Goal: Task Accomplishment & Management: Complete application form

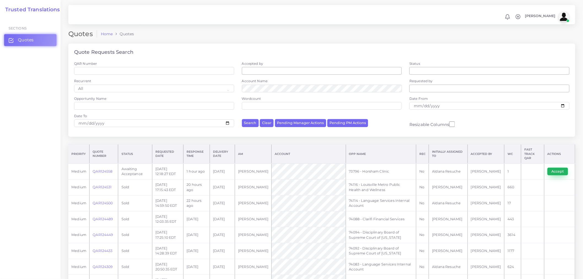
click at [554, 167] on button "Accept" at bounding box center [557, 171] width 21 height 8
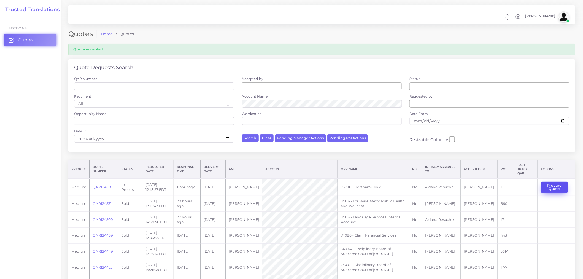
click at [562, 185] on button "Prepare Quote" at bounding box center [554, 187] width 27 height 11
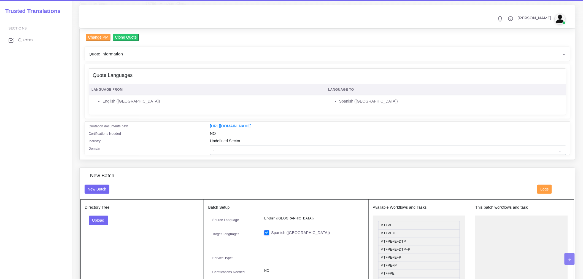
scroll to position [61, 0]
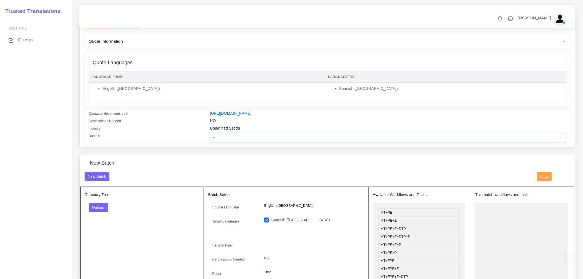
click at [235, 140] on select "- Advertising and Media Agriculture, Forestry and Fishing Architecture, Buildin…" at bounding box center [388, 137] width 356 height 9
select select "Healthcare and Health Sciences"
click at [210, 136] on select "- Advertising and Media Agriculture, Forestry and Fishing Architecture, Buildin…" at bounding box center [388, 137] width 356 height 9
click at [174, 131] on div "Industry" at bounding box center [145, 128] width 121 height 7
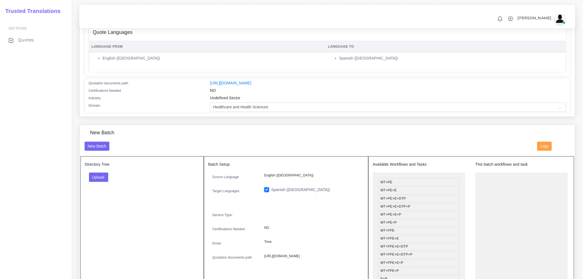
scroll to position [92, 0]
click at [99, 178] on button "Upload" at bounding box center [99, 176] width 20 height 9
click at [109, 201] on label "Files" at bounding box center [108, 197] width 38 height 7
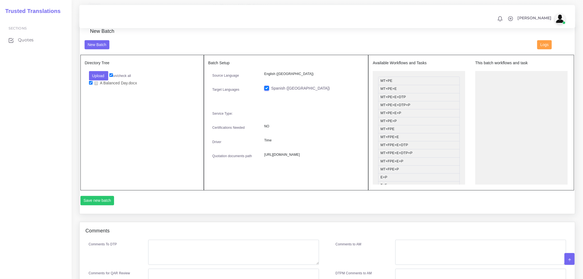
scroll to position [183, 0]
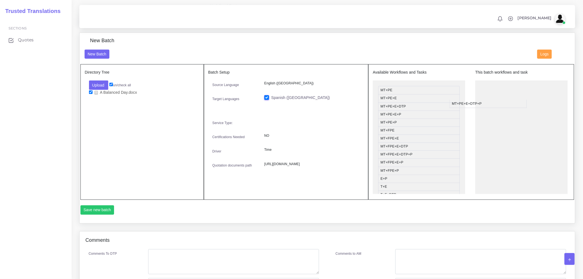
drag, startPoint x: 401, startPoint y: 120, endPoint x: 507, endPoint y: 97, distance: 109.0
click at [101, 213] on button "Save new batch" at bounding box center [97, 209] width 34 height 9
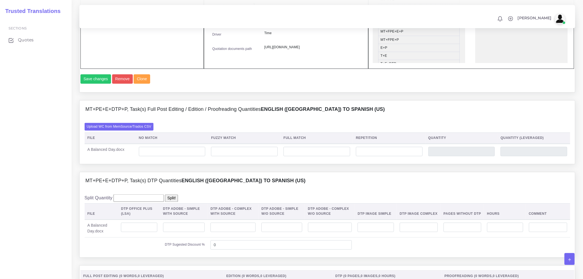
scroll to position [367, 0]
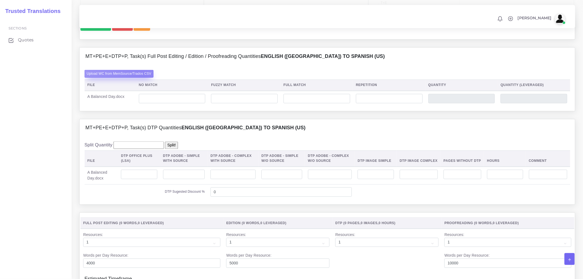
click at [144, 77] on label "Upload WC from MemSource/Trados CSV" at bounding box center [119, 73] width 69 height 7
click at [0, 0] on input "Upload WC from MemSource/Trados CSV" at bounding box center [0, 0] width 0 height 0
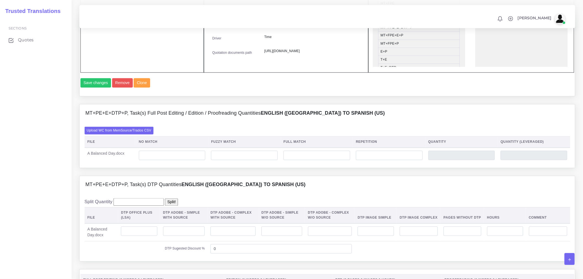
scroll to position [306, 0]
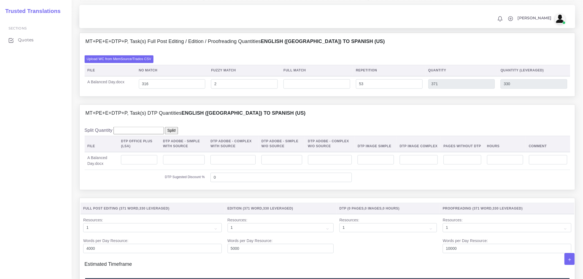
scroll to position [398, 0]
click at [145, 164] on input "number" at bounding box center [139, 159] width 36 height 9
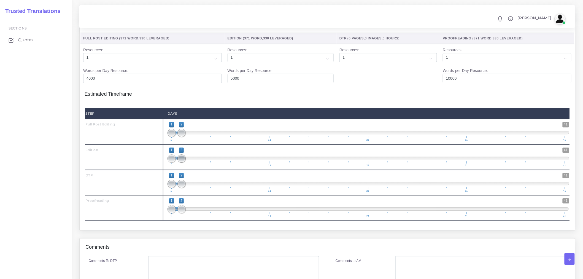
scroll to position [581, 0]
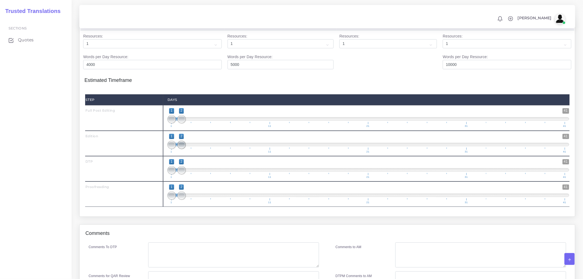
type input "1"
drag, startPoint x: 184, startPoint y: 163, endPoint x: 190, endPoint y: 161, distance: 6.9
click at [190, 149] on span at bounding box center [191, 144] width 8 height 8
click at [177, 146] on span at bounding box center [182, 144] width 20 height 3
type input "2;3"
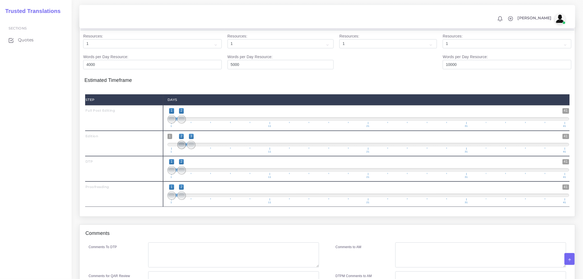
drag, startPoint x: 171, startPoint y: 160, endPoint x: 178, endPoint y: 160, distance: 7.2
click at [178, 149] on span at bounding box center [181, 144] width 8 height 8
drag, startPoint x: 182, startPoint y: 185, endPoint x: 196, endPoint y: 183, distance: 13.9
click at [196, 178] on span "1 41 1 3 1 — 3 1 11 21 31 41" at bounding box center [368, 168] width 402 height 19
type input "3;3"
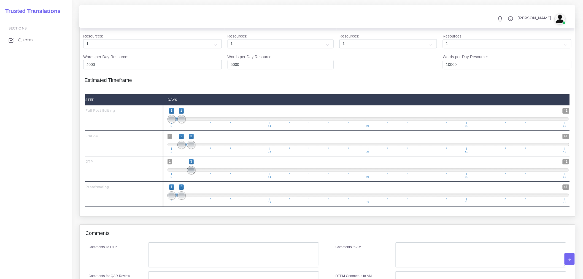
drag, startPoint x: 175, startPoint y: 185, endPoint x: 176, endPoint y: 211, distance: 25.9
click at [197, 178] on span "1 41 3 3 3 — 3 1 11 21 31 41" at bounding box center [368, 168] width 402 height 19
drag, startPoint x: 181, startPoint y: 212, endPoint x: 202, endPoint y: 208, distance: 21.1
click at [202, 199] on span at bounding box center [201, 195] width 8 height 8
type input "3;4"
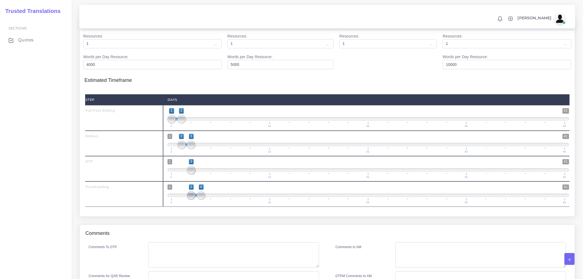
drag, startPoint x: 171, startPoint y: 210, endPoint x: 190, endPoint y: 210, distance: 19.0
click at [190, 199] on span at bounding box center [191, 195] width 8 height 8
click at [175, 216] on div "Full Post Editing ( 371 Word , 330 Leveraged ) Edition ( 371 Word , 330 Leverag…" at bounding box center [327, 115] width 495 height 202
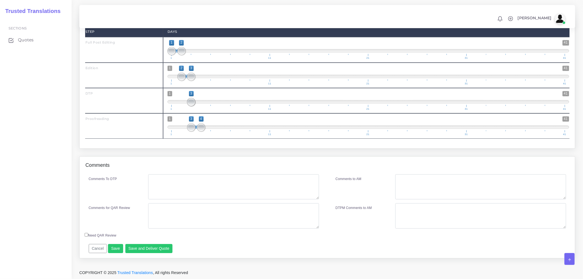
scroll to position [665, 0]
click at [210, 181] on textarea "Comments To DTP" at bounding box center [233, 186] width 171 height 25
type textarea "DTP in Word"
click at [199, 215] on textarea "Comments for QAR Review" at bounding box center [233, 215] width 171 height 25
drag, startPoint x: 200, startPoint y: 214, endPoint x: 121, endPoint y: 210, distance: 78.6
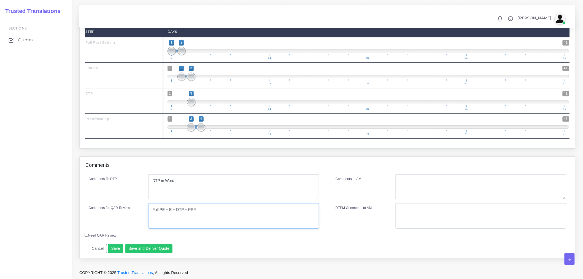
click at [121, 210] on div "Comments for QAR Review Full PE + E + DTP + PRF" at bounding box center [204, 215] width 239 height 25
type textarea "Full PE + E + DTP + PRF"
click at [431, 182] on textarea "Comments to AM" at bounding box center [480, 186] width 171 height 25
paste textarea "Full PE + E + DTP + PRF"
type textarea "Full PE + E + DTP + PRF"
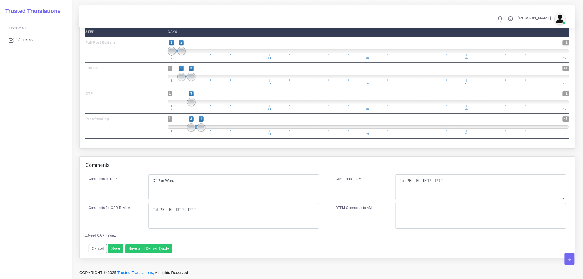
click at [210, 244] on div "Cancel Save Save and Deliver Quote Remember to fill in the estimated time for e…" at bounding box center [267, 246] width 364 height 13
click at [156, 248] on button "Save and Deliver Quote" at bounding box center [148, 248] width 47 height 9
click at [212, 153] on div "Resources Full Post Editing ( 371 Word , 330 Leveraged ) ," at bounding box center [327, 51] width 504 height 210
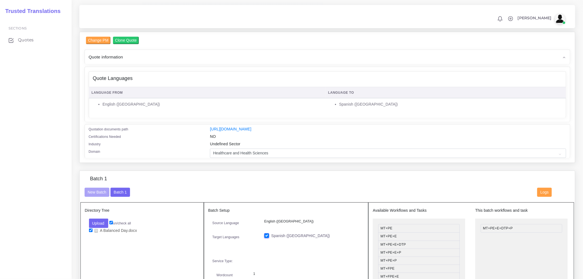
scroll to position [0, 0]
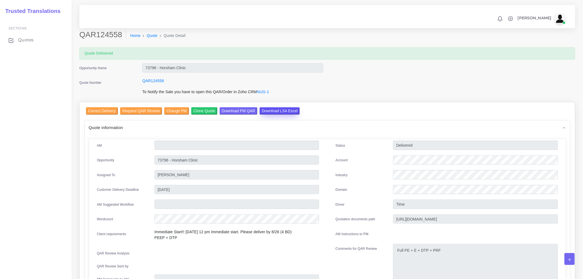
click at [263, 109] on input "Download LSA Excel" at bounding box center [279, 110] width 40 height 7
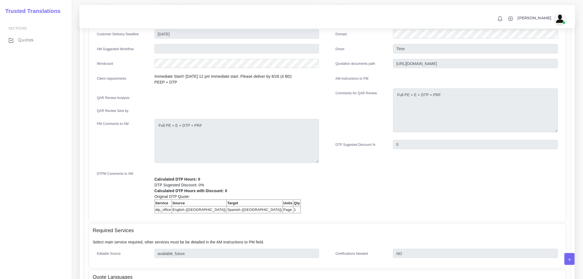
scroll to position [153, 0]
